Goal: Transaction & Acquisition: Purchase product/service

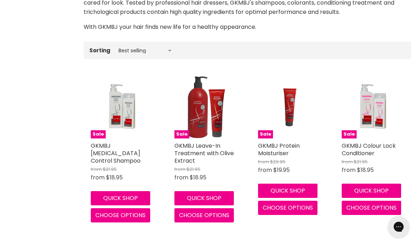
scroll to position [180, 0]
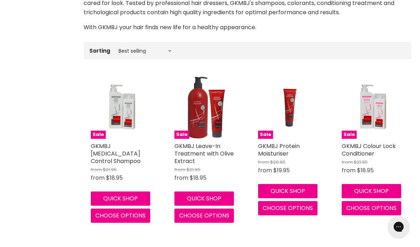
click at [292, 93] on img "Main content" at bounding box center [289, 108] width 62 height 42
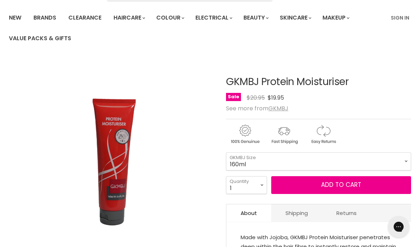
scroll to position [57, 0]
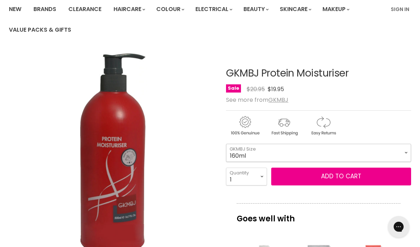
click at [409, 153] on select "160ml 500ml" at bounding box center [318, 153] width 185 height 18
select select "500ml"
